Goal: Transaction & Acquisition: Purchase product/service

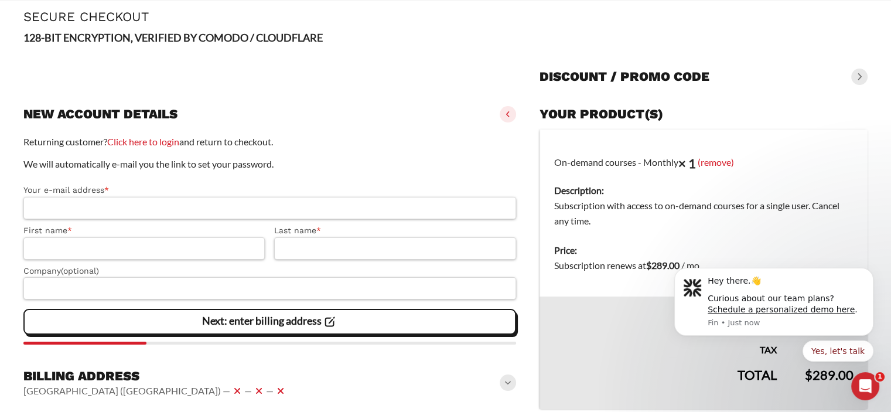
scroll to position [117, 0]
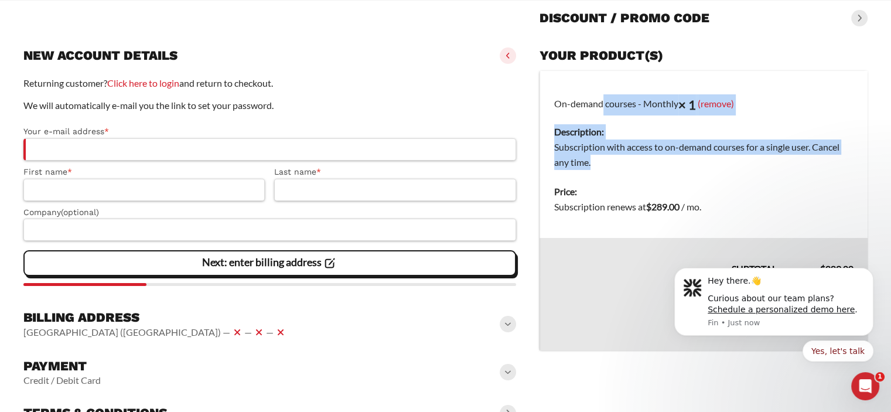
drag, startPoint x: 663, startPoint y: 144, endPoint x: 565, endPoint y: 94, distance: 110.0
click at [565, 94] on td "On-demand courses - Monthly × 1 (remove) Description: Subscription with access …" at bounding box center [704, 124] width 328 height 107
click at [558, 94] on td "On-demand courses - Monthly × 1 (remove) Description: Subscription with access …" at bounding box center [704, 124] width 328 height 107
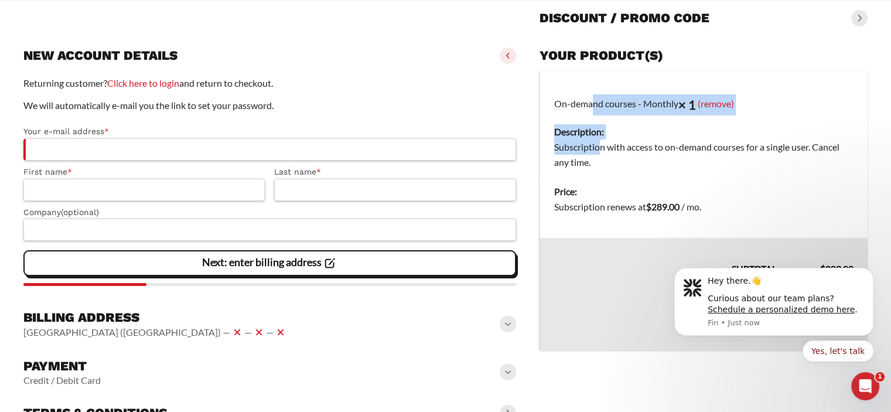
drag, startPoint x: 555, startPoint y: 93, endPoint x: 596, endPoint y: 158, distance: 76.9
click at [600, 150] on td "On-demand courses - Monthly × 1 (remove) Description: Subscription with access …" at bounding box center [704, 124] width 328 height 107
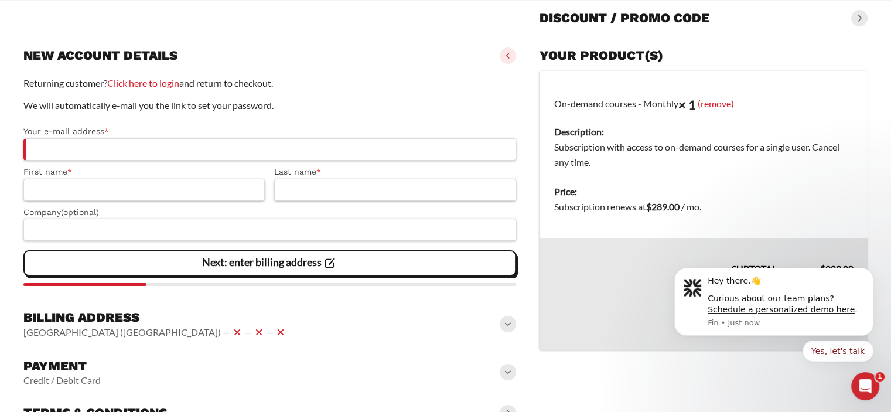
click at [596, 158] on dd "Subscription with access to on-demand courses for a single user. Cancel any tim…" at bounding box center [703, 154] width 299 height 30
click at [77, 148] on input "Your e-mail address *" at bounding box center [269, 149] width 493 height 22
click at [131, 127] on label "Your e-mail address *" at bounding box center [269, 131] width 493 height 13
click at [131, 138] on input "Your e-mail address *" at bounding box center [269, 149] width 493 height 22
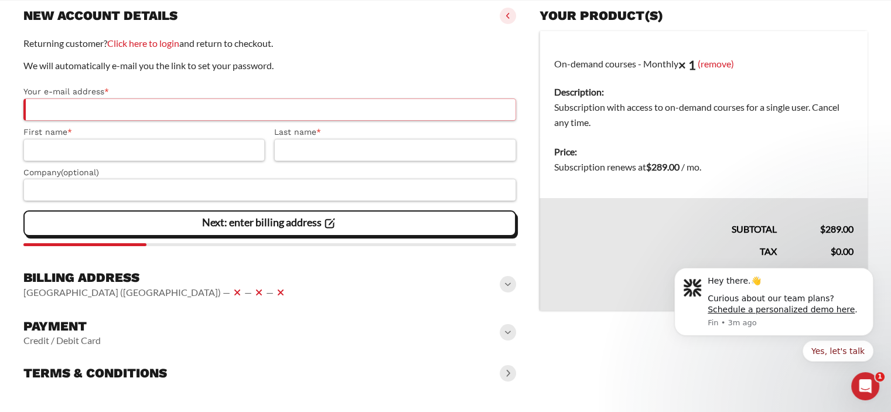
scroll to position [0, 0]
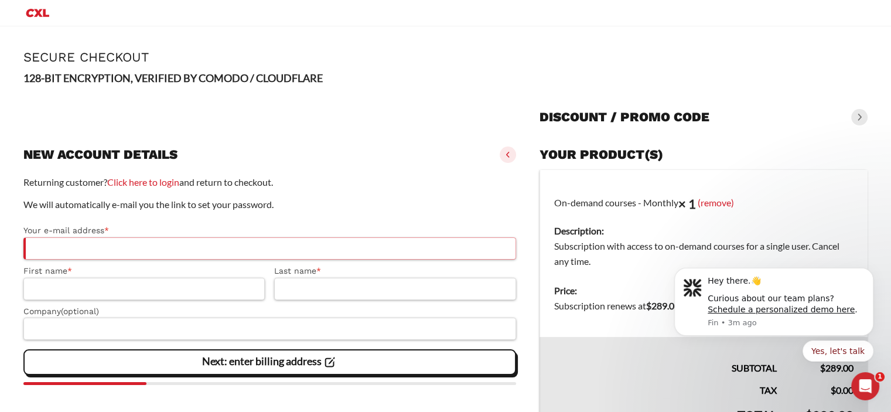
click at [100, 247] on input "Your e-mail address *" at bounding box center [269, 248] width 493 height 22
type input "**********"
type input "*****"
click at [424, 142] on div "New account details" at bounding box center [269, 155] width 493 height 26
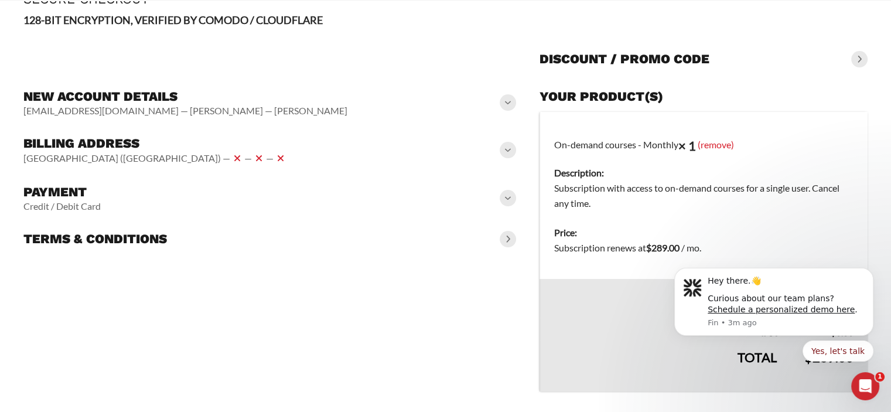
scroll to position [86, 0]
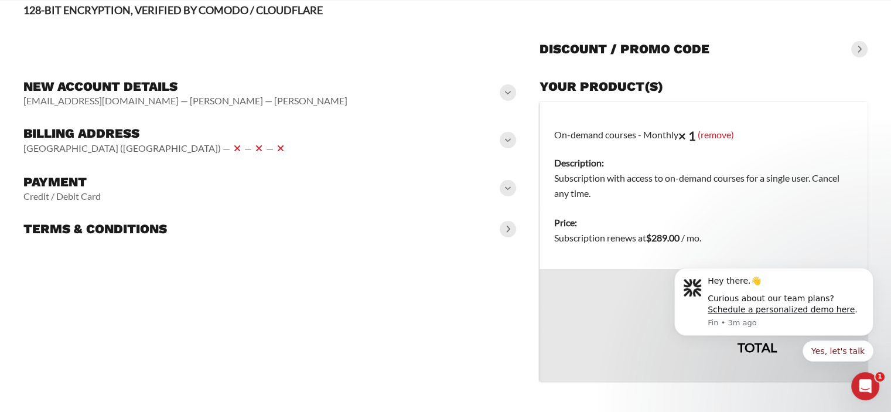
click at [154, 89] on h3 "New account details" at bounding box center [185, 87] width 324 height 16
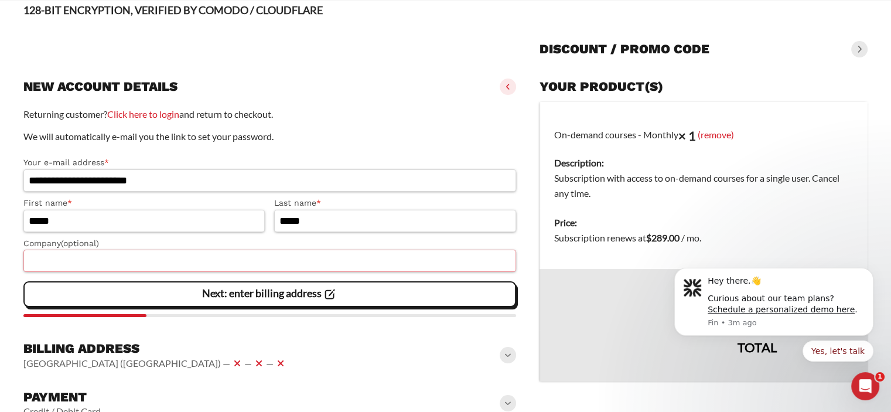
click at [141, 258] on input "Company (optional)" at bounding box center [269, 261] width 493 height 22
type input "********"
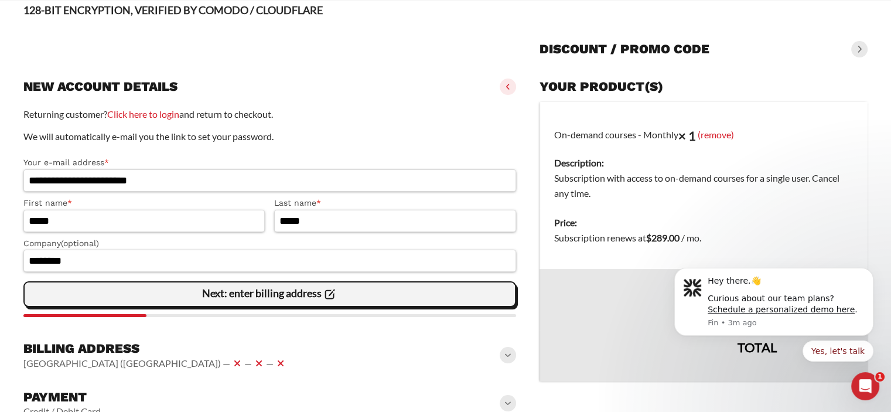
click at [0, 0] on slot "Next: enter billing address" at bounding box center [0, 0] width 0 height 0
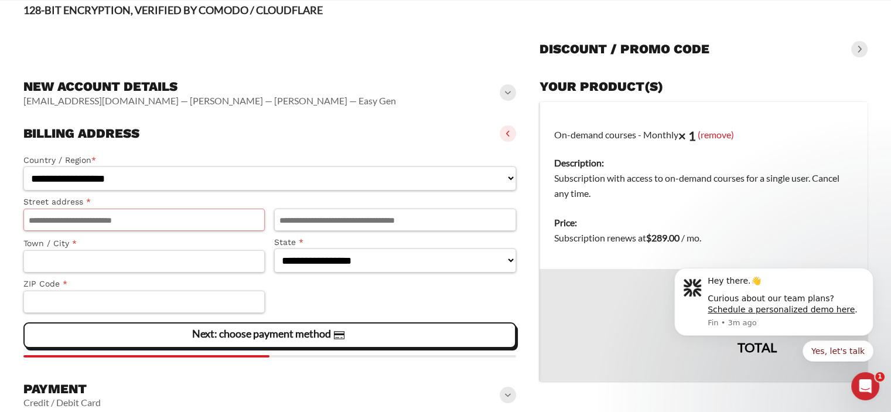
click at [120, 220] on input "Street address *" at bounding box center [143, 220] width 241 height 22
type input "**********"
select select "**"
type input "*****"
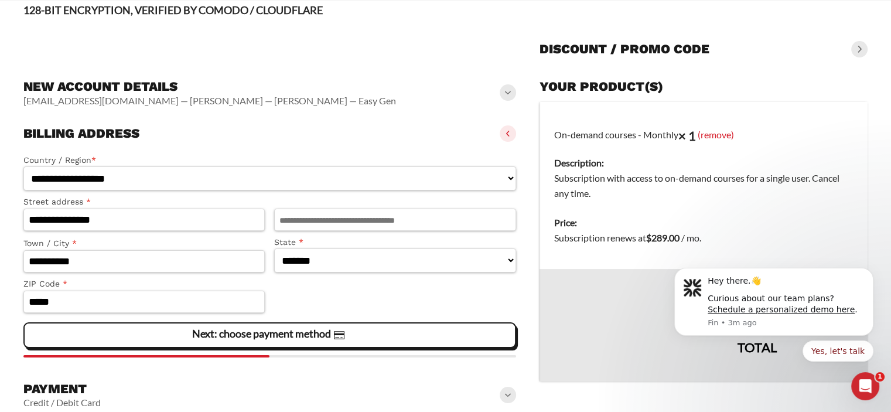
click at [0, 0] on slot "Next: choose payment method" at bounding box center [0, 0] width 0 height 0
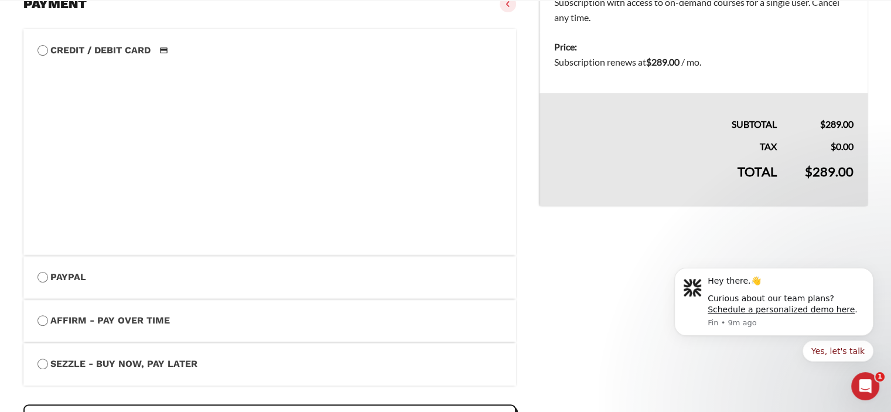
scroll to position [320, 0]
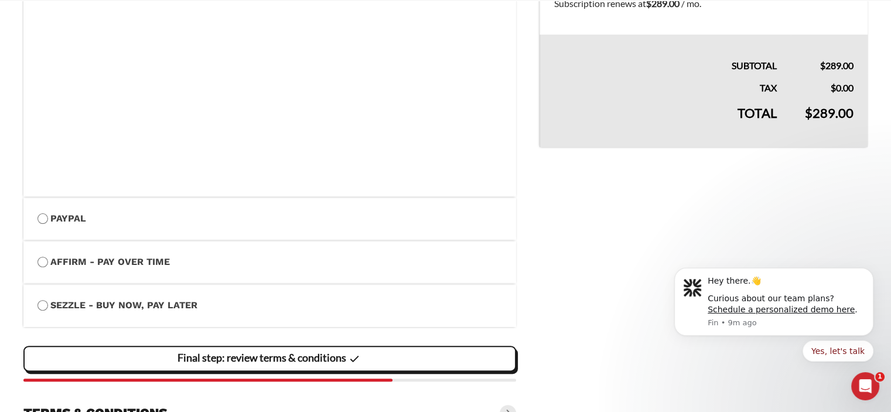
click at [0, 0] on slot "Final step: review terms & conditions" at bounding box center [0, 0] width 0 height 0
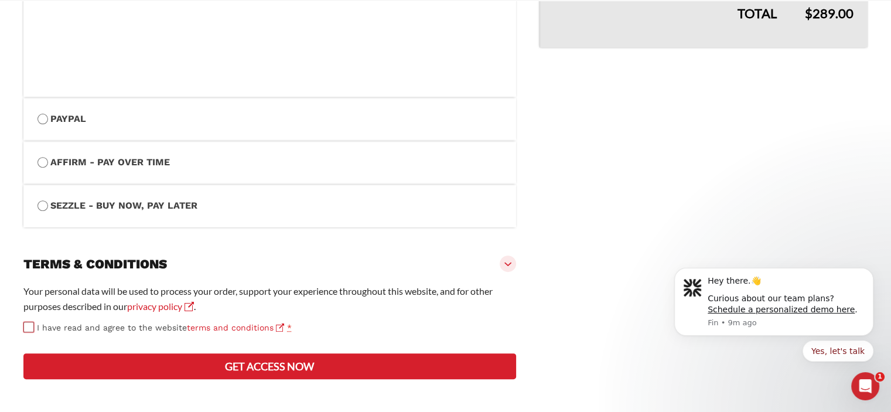
scroll to position [462, 0]
click at [305, 369] on button "Get access now" at bounding box center [269, 366] width 493 height 26
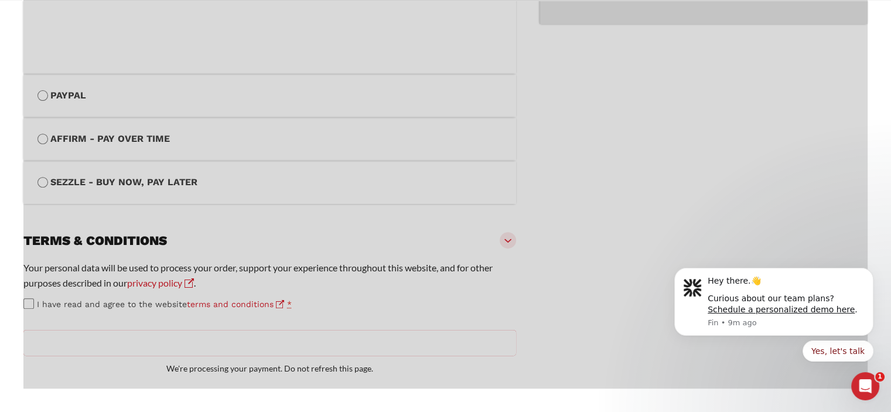
scroll to position [486, 0]
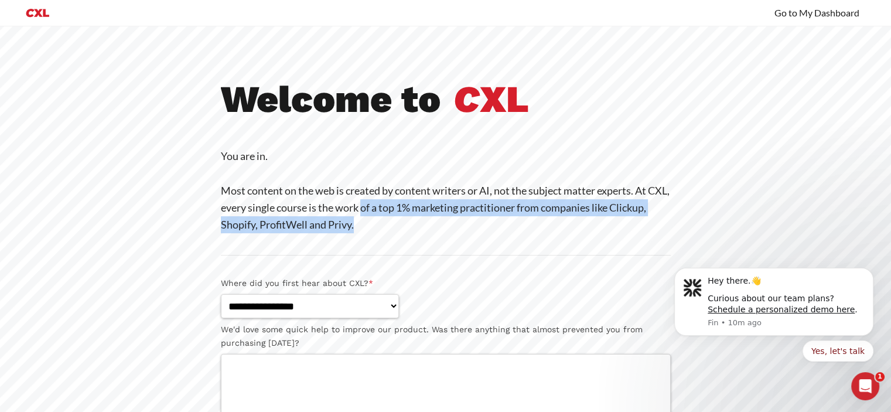
drag, startPoint x: 412, startPoint y: 223, endPoint x: 374, endPoint y: 200, distance: 44.4
click at [380, 205] on p "You are in. Most content on the web is created by content writers or AI, not th…" at bounding box center [446, 191] width 450 height 86
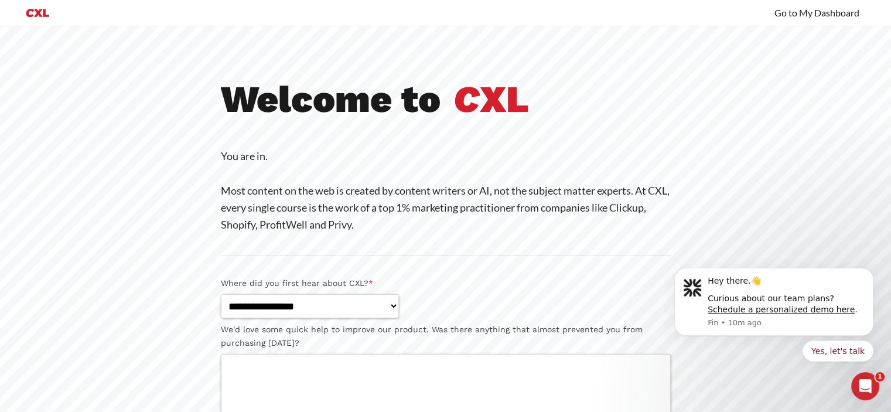
click at [373, 199] on p "You are in. Most content on the web is created by content writers or AI, not th…" at bounding box center [446, 191] width 450 height 86
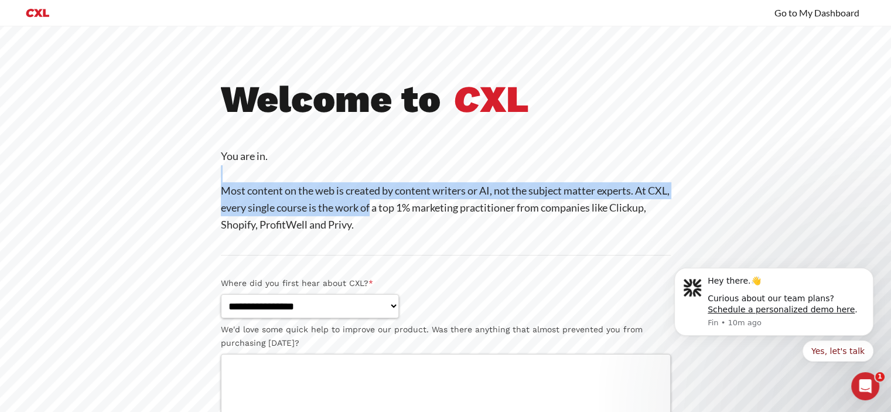
drag, startPoint x: 355, startPoint y: 182, endPoint x: 397, endPoint y: 216, distance: 53.7
click at [397, 216] on p "You are in. Most content on the web is created by content writers or AI, not th…" at bounding box center [446, 191] width 450 height 86
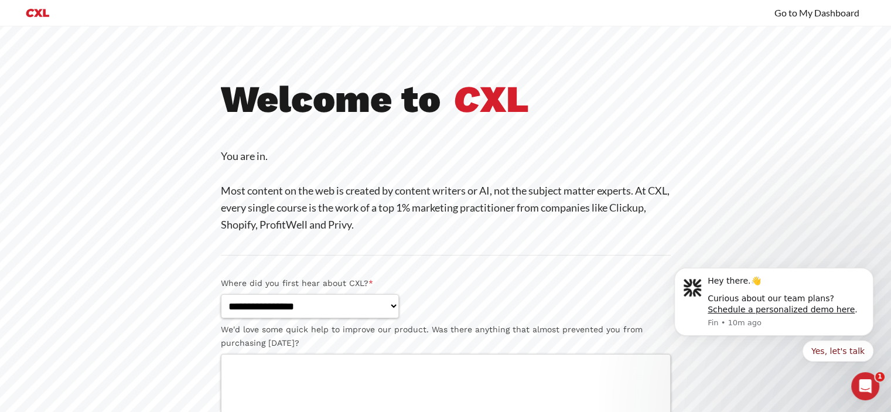
click at [415, 224] on p "You are in. Most content on the web is created by content writers or AI, not th…" at bounding box center [446, 191] width 450 height 86
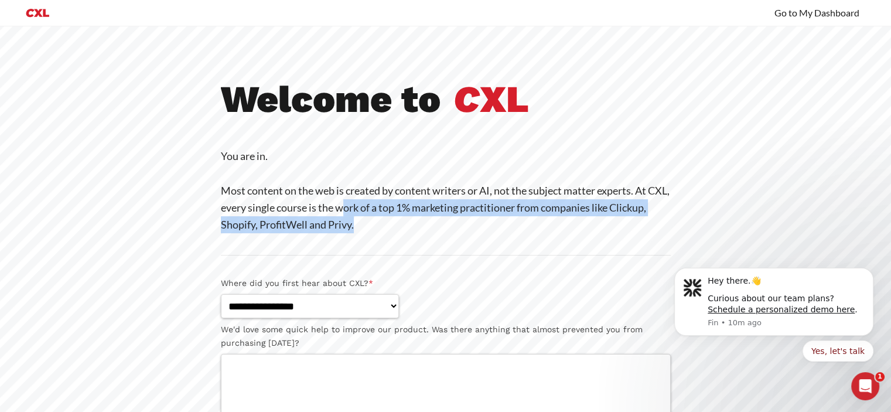
drag, startPoint x: 408, startPoint y: 233, endPoint x: 367, endPoint y: 207, distance: 47.9
click at [367, 207] on p "You are in. Most content on the web is created by content writers or AI, not th…" at bounding box center [446, 191] width 450 height 86
click at [365, 205] on p "You are in. Most content on the web is created by content writers or AI, not th…" at bounding box center [446, 191] width 450 height 86
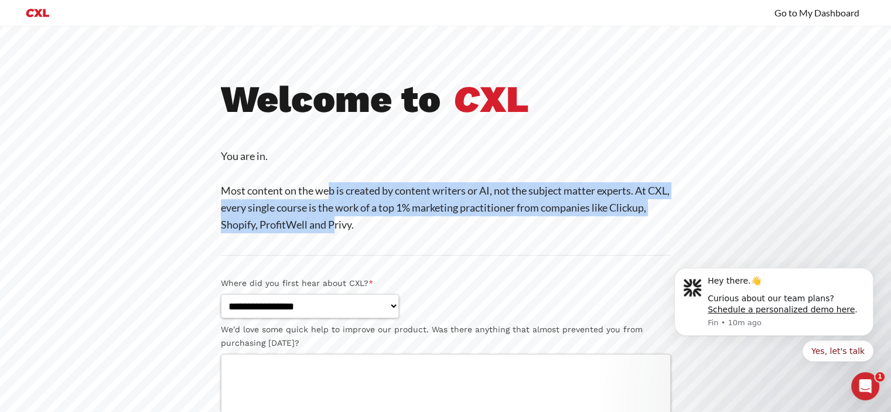
drag, startPoint x: 330, startPoint y: 184, endPoint x: 373, endPoint y: 220, distance: 55.3
click at [373, 220] on p "You are in. Most content on the web is created by content writers or AI, not th…" at bounding box center [446, 191] width 450 height 86
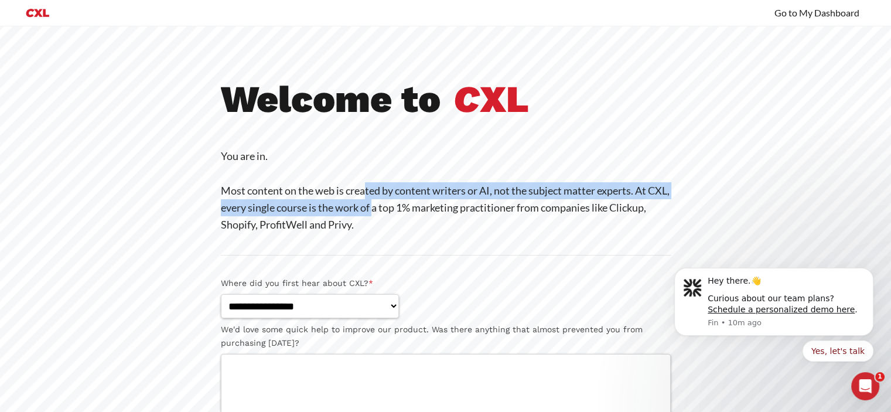
drag, startPoint x: 364, startPoint y: 187, endPoint x: 405, endPoint y: 217, distance: 51.1
click at [400, 214] on p "You are in. Most content on the web is created by content writers or AI, not th…" at bounding box center [446, 191] width 450 height 86
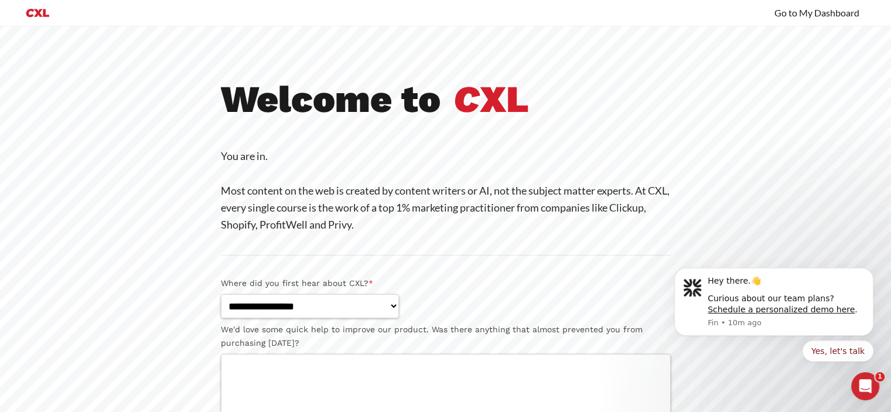
click at [405, 217] on p "You are in. Most content on the web is created by content writers or AI, not th…" at bounding box center [446, 191] width 450 height 86
drag, startPoint x: 416, startPoint y: 231, endPoint x: 392, endPoint y: 214, distance: 29.4
click at [393, 215] on p "You are in. Most content on the web is created by content writers or AI, not th…" at bounding box center [446, 191] width 450 height 86
click at [377, 203] on p "You are in. Most content on the web is created by content writers or AI, not th…" at bounding box center [446, 191] width 450 height 86
click at [377, 202] on p "You are in. Most content on the web is created by content writers or AI, not th…" at bounding box center [446, 191] width 450 height 86
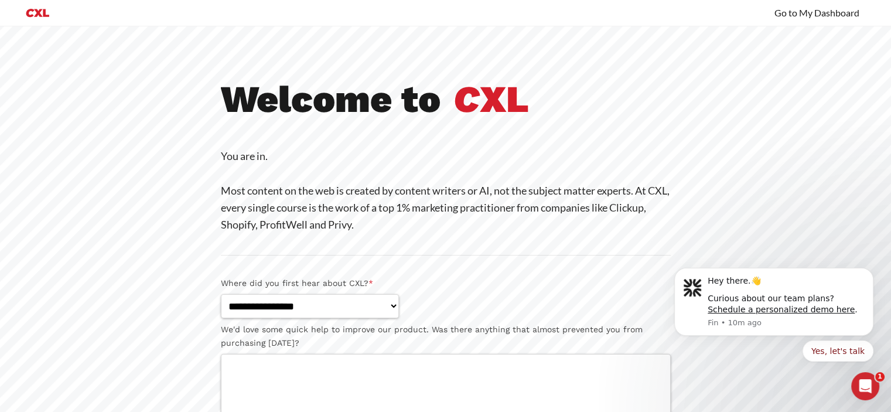
drag, startPoint x: 342, startPoint y: 186, endPoint x: 333, endPoint y: 180, distance: 10.6
click at [342, 185] on p "You are in. Most content on the web is created by content writers or AI, not th…" at bounding box center [446, 191] width 450 height 86
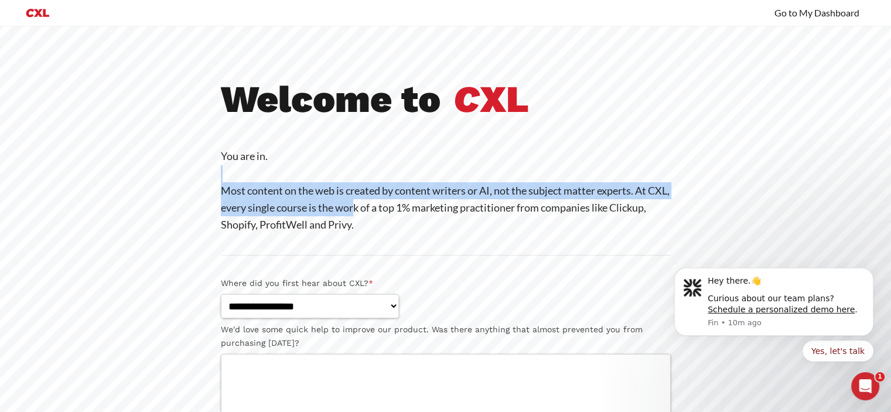
drag, startPoint x: 319, startPoint y: 175, endPoint x: 386, endPoint y: 217, distance: 79.3
click at [386, 217] on p "You are in. Most content on the web is created by content writers or AI, not th…" at bounding box center [446, 191] width 450 height 86
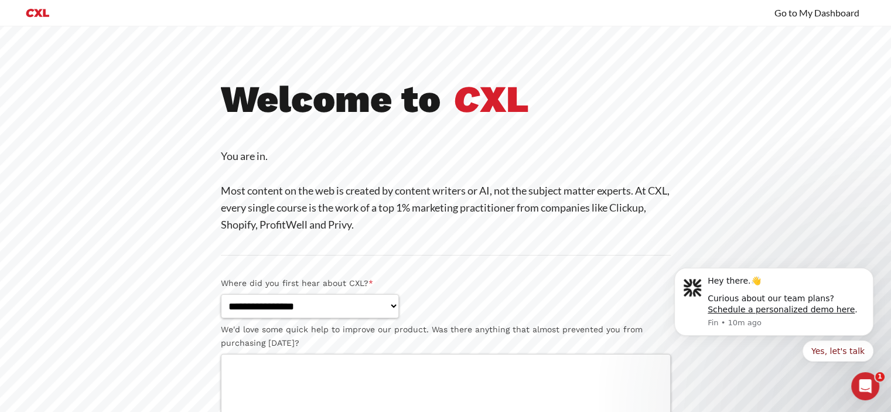
click at [389, 219] on p "You are in. Most content on the web is created by content writers or AI, not th…" at bounding box center [446, 191] width 450 height 86
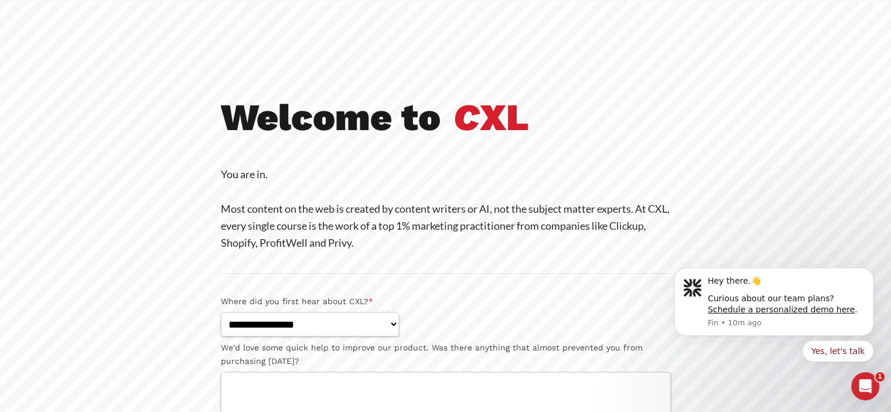
scroll to position [59, 0]
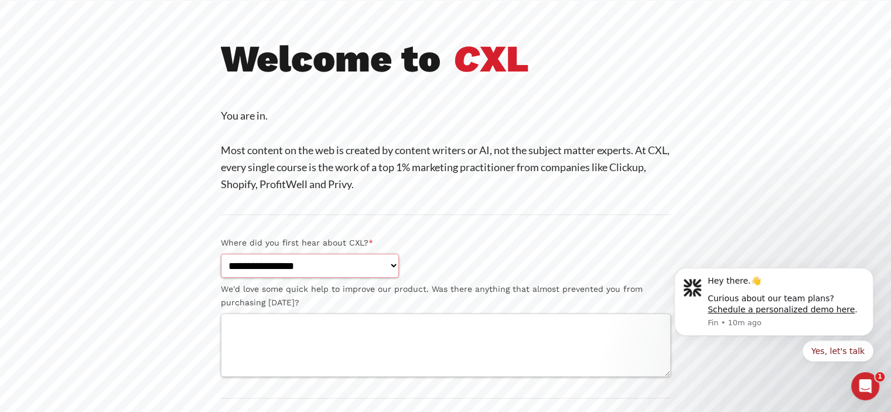
click at [387, 265] on select "**********" at bounding box center [310, 266] width 178 height 24
select select "**********"
click at [221, 254] on select "**********" at bounding box center [310, 266] width 178 height 24
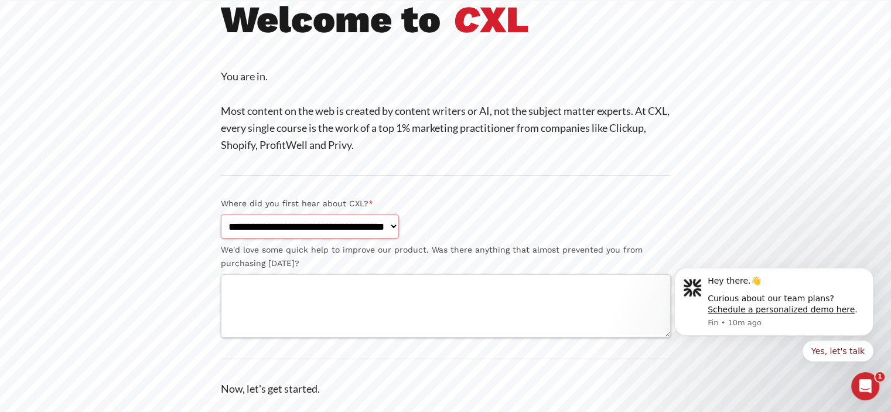
scroll to position [117, 0]
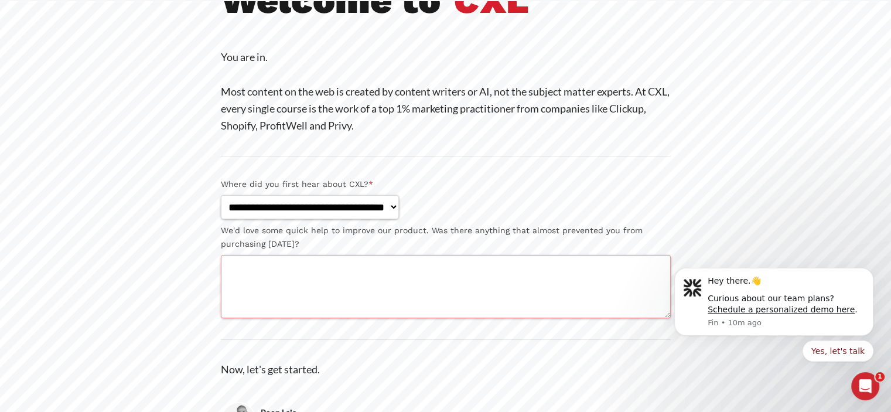
click at [337, 267] on textarea "We'd love some quick help to improve our product. Was there anything that almos…" at bounding box center [446, 286] width 450 height 63
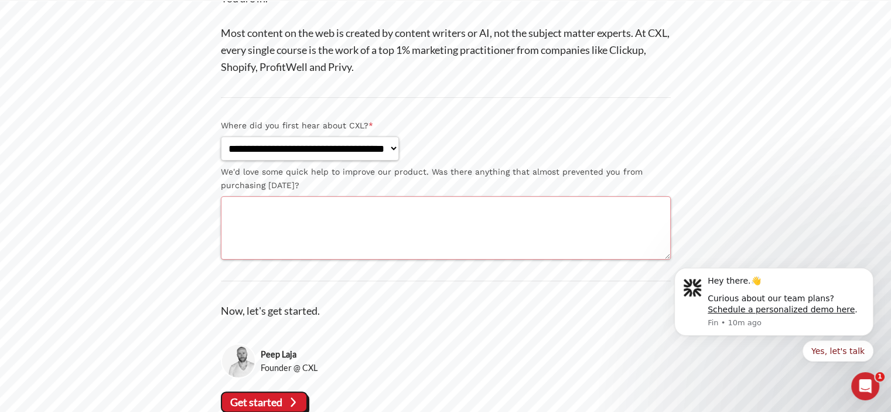
scroll to position [216, 0]
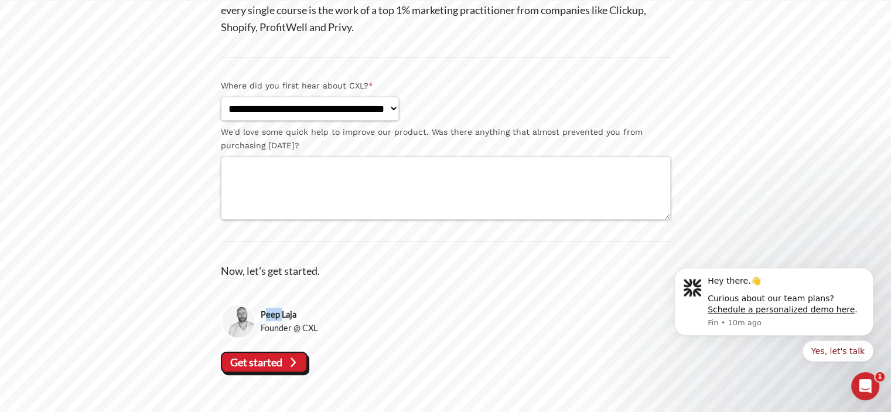
drag, startPoint x: 265, startPoint y: 313, endPoint x: 285, endPoint y: 316, distance: 20.1
click at [284, 316] on strong "Peep Laja" at bounding box center [289, 314] width 57 height 13
click at [286, 316] on strong "Peep Laja" at bounding box center [289, 314] width 57 height 13
drag, startPoint x: 316, startPoint y: 329, endPoint x: 301, endPoint y: 328, distance: 15.9
click at [302, 328] on span "Founder @ CXL" at bounding box center [289, 327] width 57 height 13
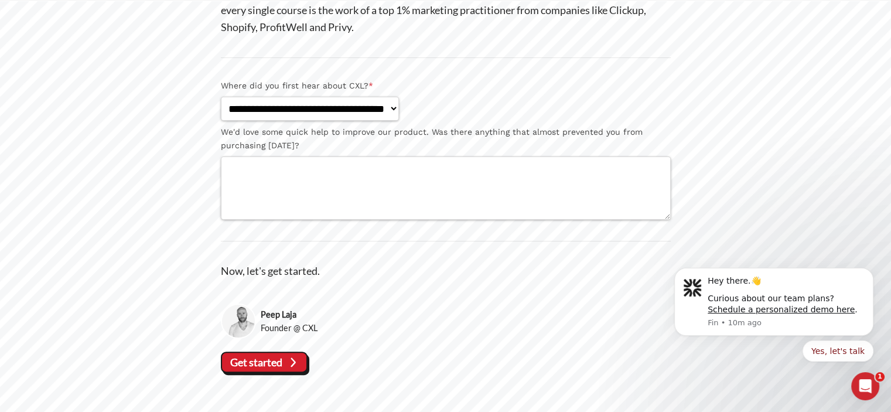
click at [298, 328] on span "Founder @ CXL" at bounding box center [289, 327] width 57 height 13
click at [0, 0] on slot "Get started" at bounding box center [0, 0] width 0 height 0
